Goal: Information Seeking & Learning: Learn about a topic

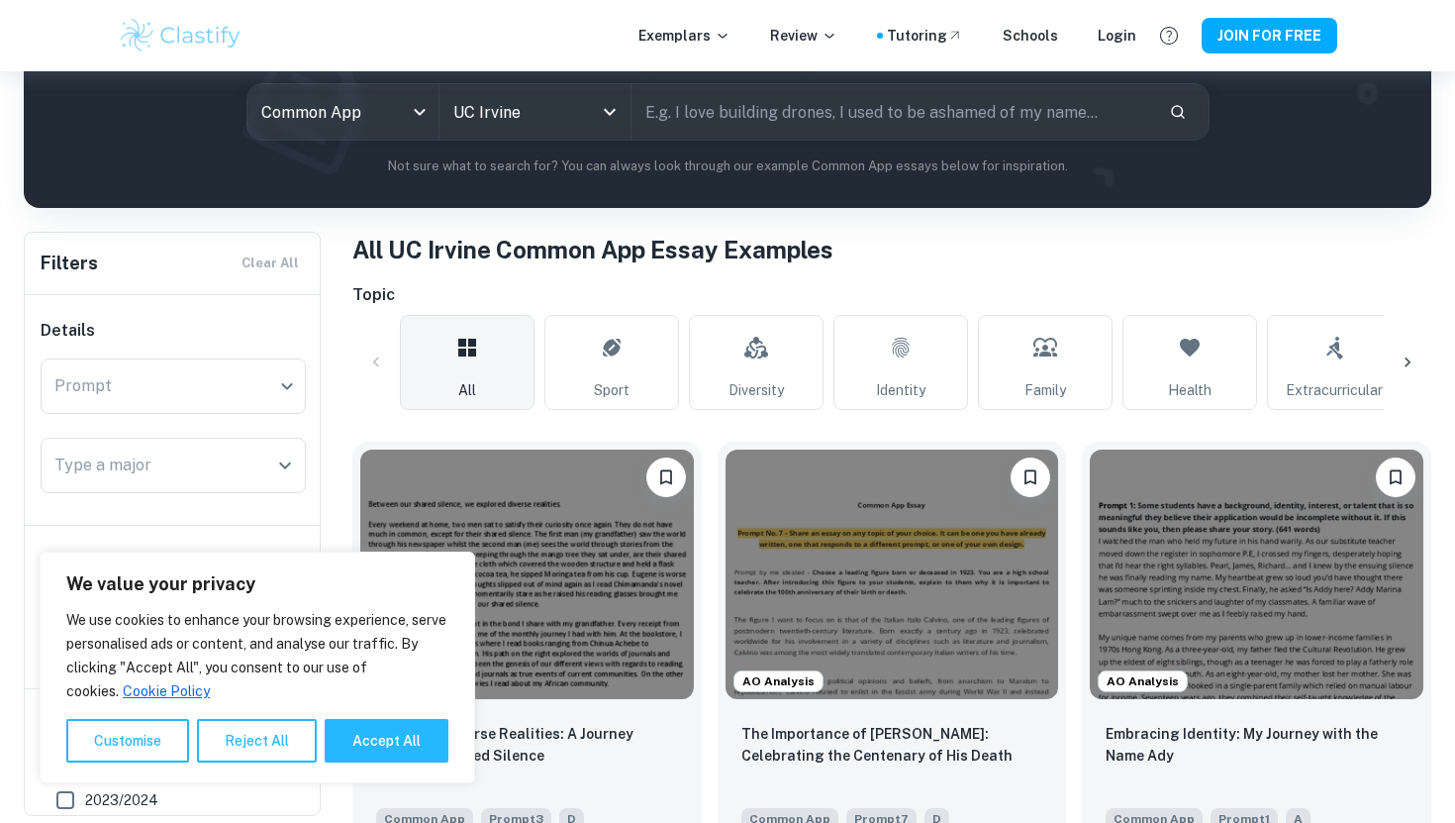
scroll to position [239, 0]
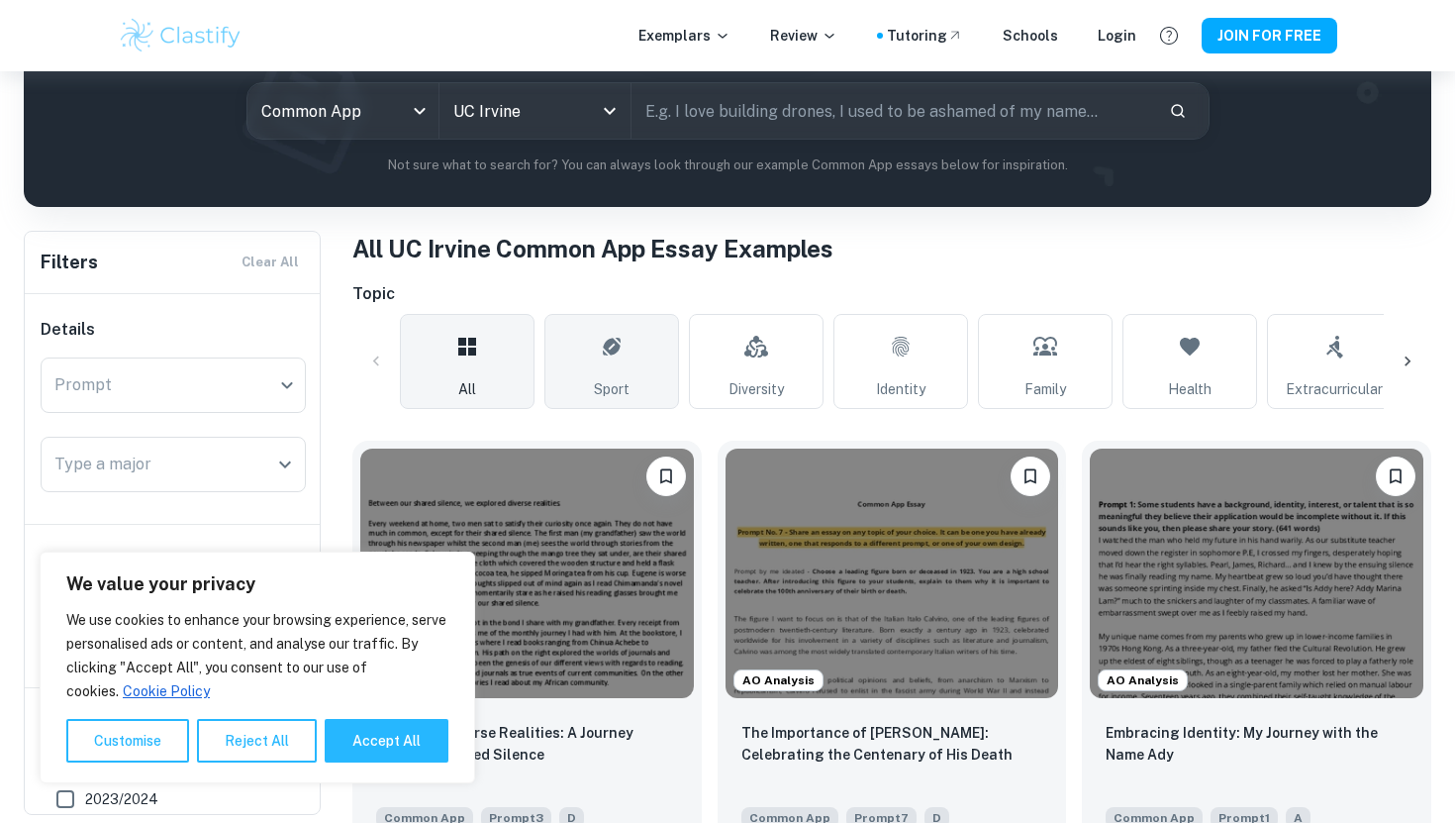
click at [604, 392] on span "Sport" at bounding box center [612, 389] width 36 height 22
type input "Sport"
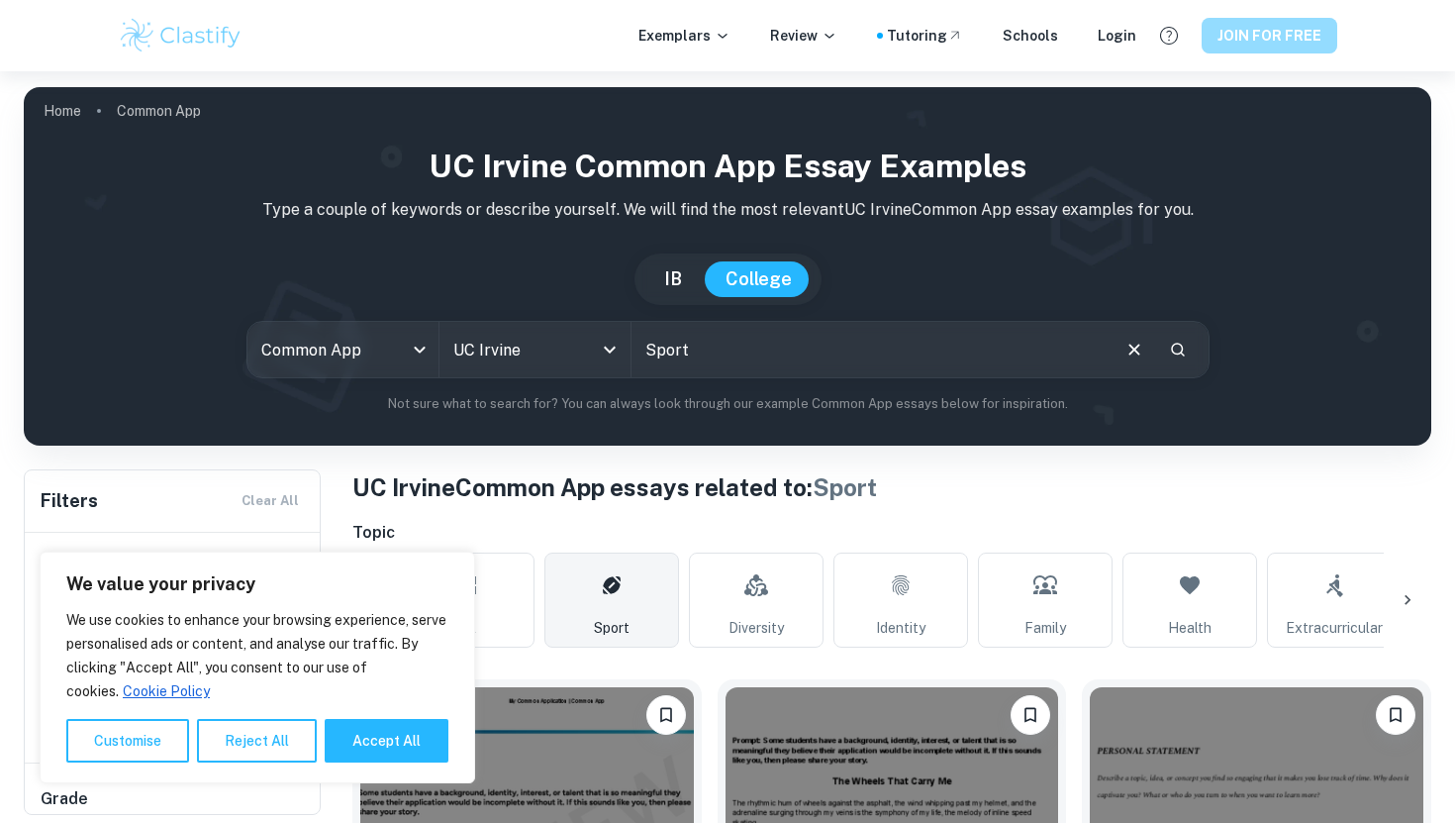
click at [1271, 35] on button "JOIN FOR FREE" at bounding box center [1270, 36] width 136 height 36
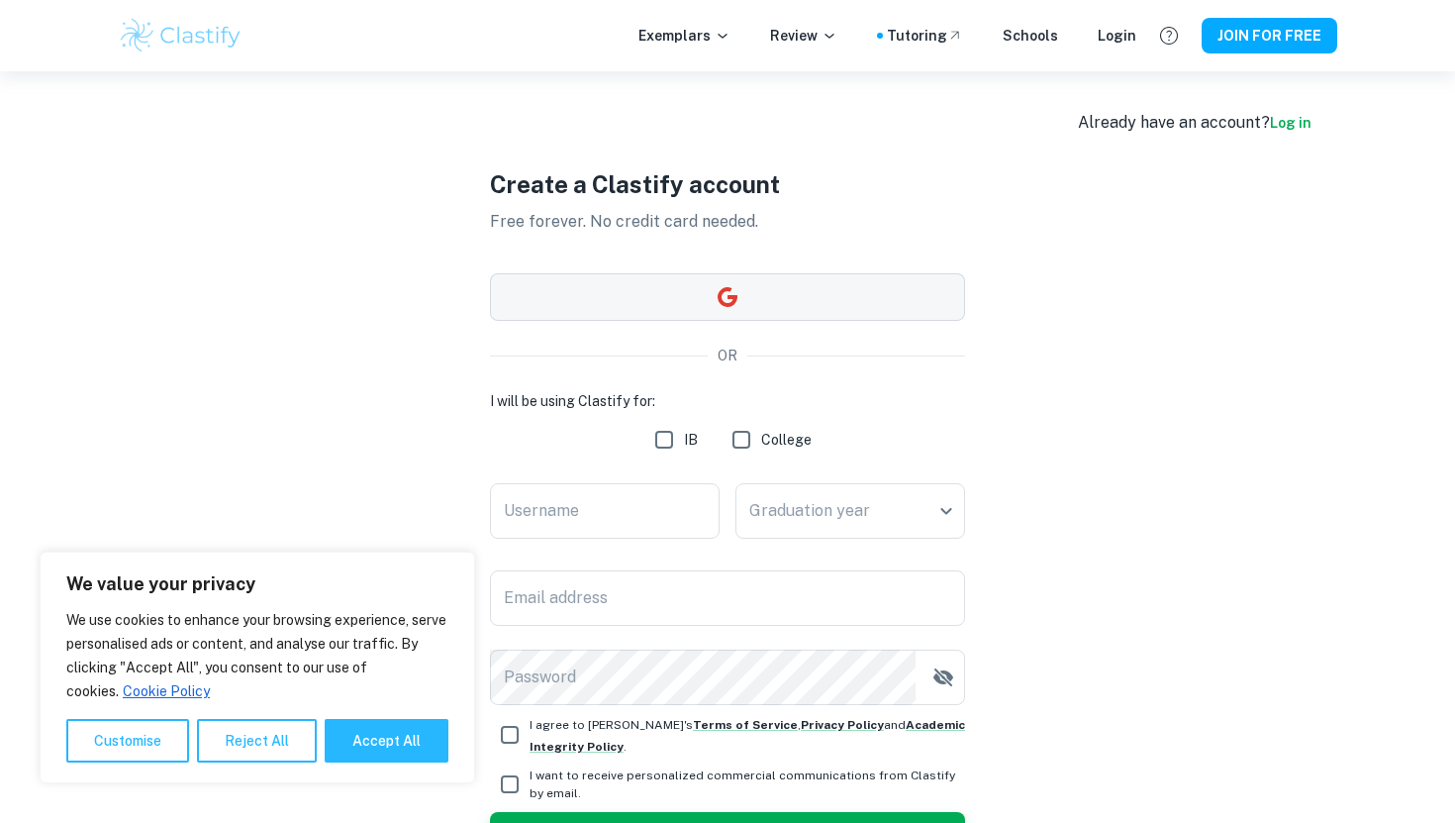
click at [691, 306] on button "button" at bounding box center [727, 297] width 475 height 48
